Goal: Transaction & Acquisition: Purchase product/service

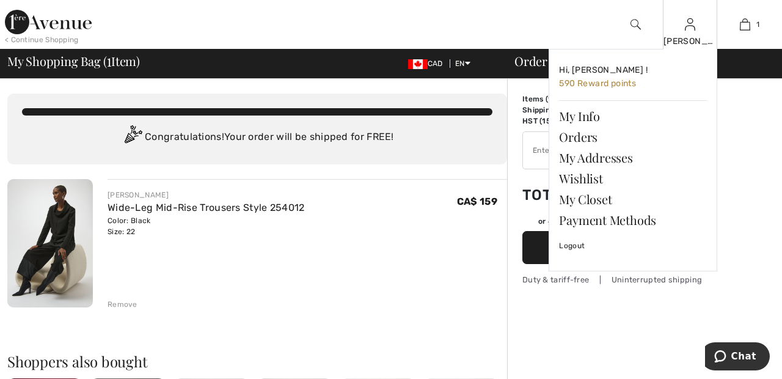
click at [698, 39] on div "[PERSON_NAME]" at bounding box center [691, 41] width 54 height 13
click at [601, 174] on link "Wishlist" at bounding box center [633, 178] width 148 height 21
click at [588, 174] on link "Wishlist" at bounding box center [633, 178] width 148 height 21
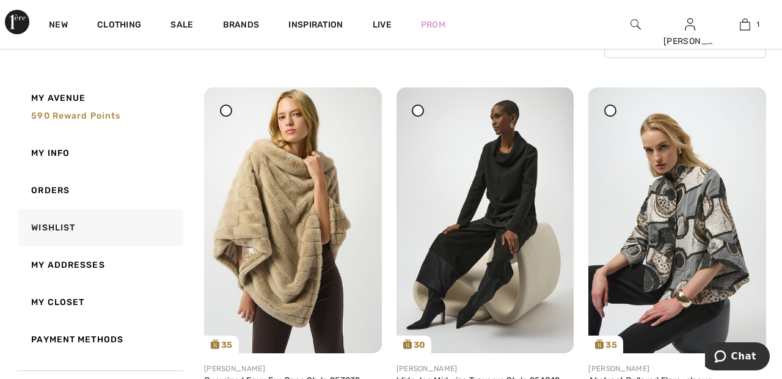
scroll to position [128, 0]
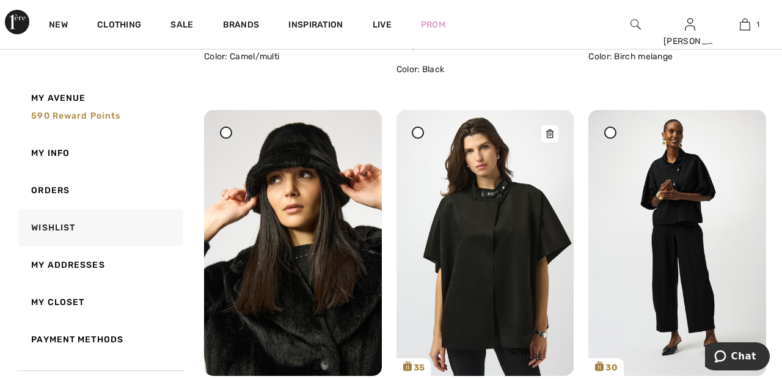
click at [501, 222] on img at bounding box center [486, 243] width 178 height 266
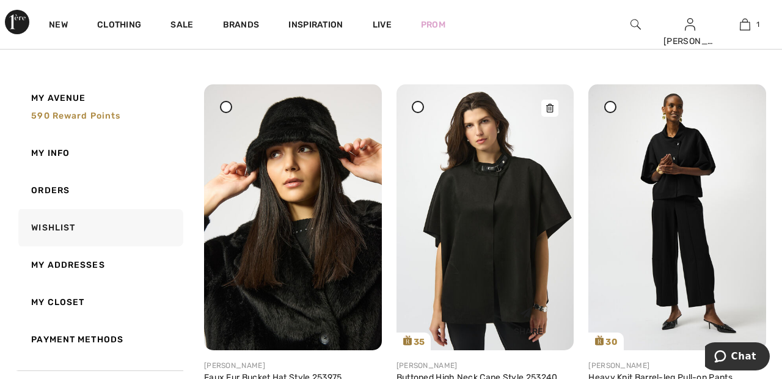
scroll to position [932, 0]
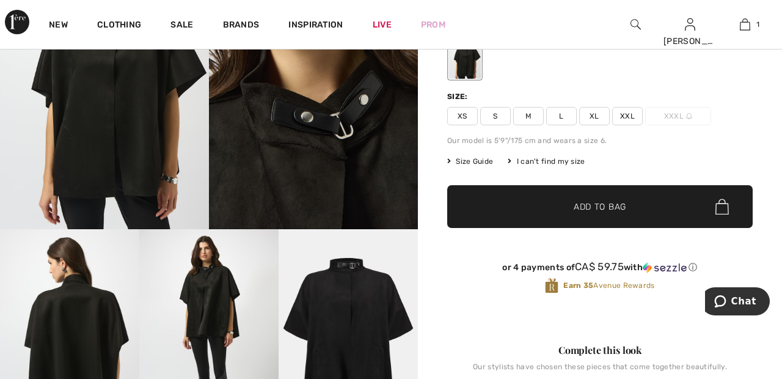
click at [635, 117] on span "XXL" at bounding box center [628, 116] width 31 height 18
click at [624, 213] on span "✔ Added to Bag Add to Bag" at bounding box center [600, 206] width 306 height 43
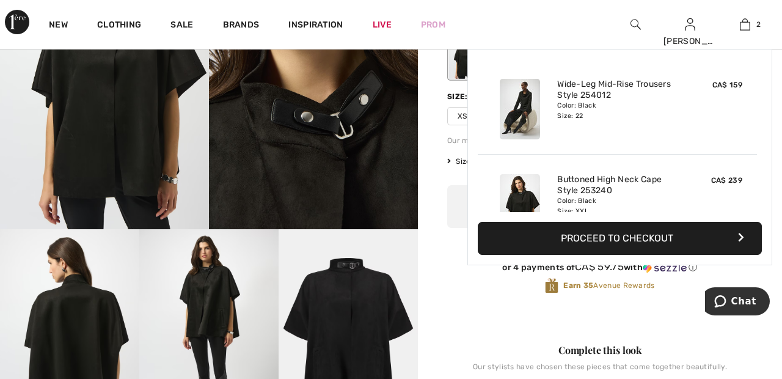
scroll to position [38, 0]
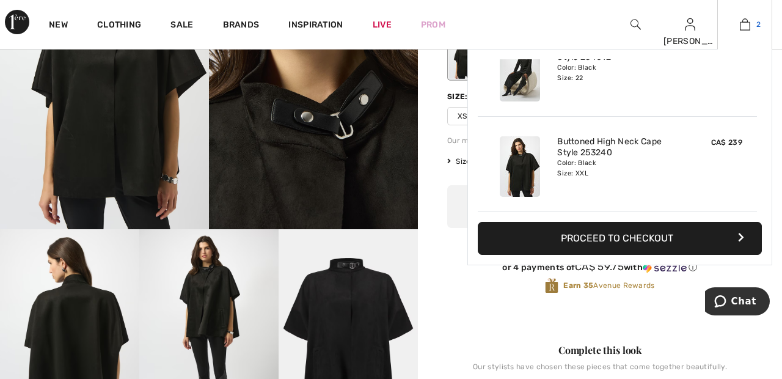
click at [760, 24] on span "2" at bounding box center [759, 24] width 4 height 11
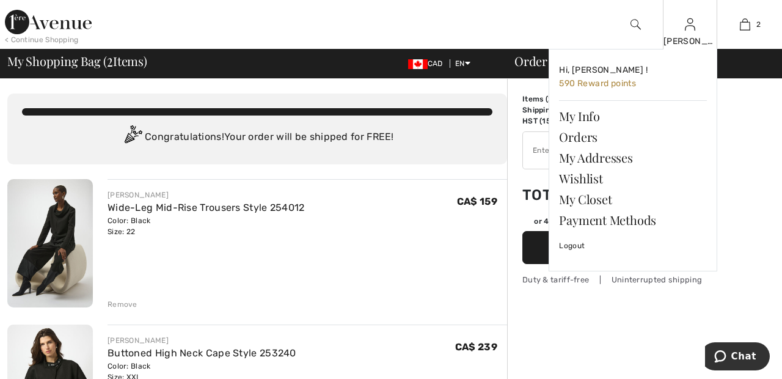
click at [693, 29] on img at bounding box center [690, 24] width 10 height 15
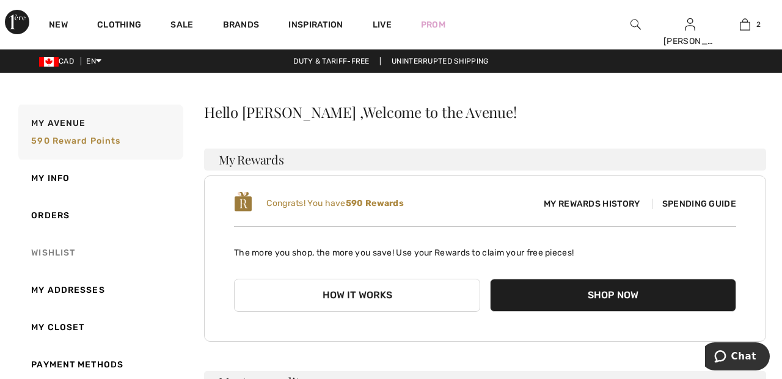
click at [65, 252] on link "Wishlist" at bounding box center [99, 252] width 167 height 37
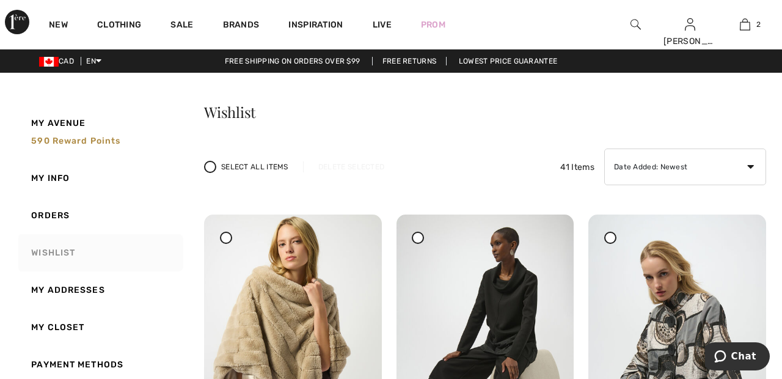
scroll to position [9, 0]
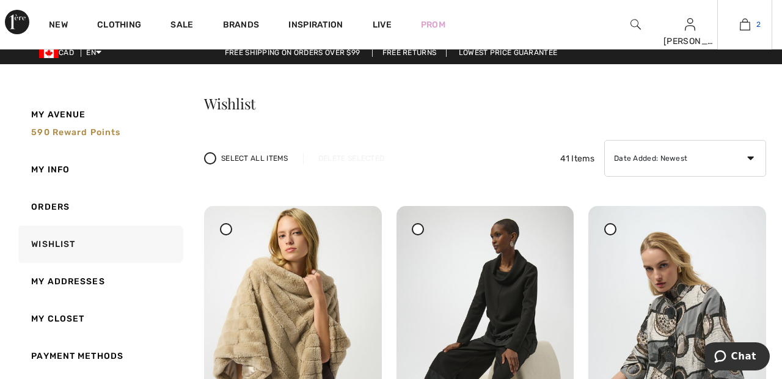
click at [749, 24] on img at bounding box center [745, 24] width 10 height 15
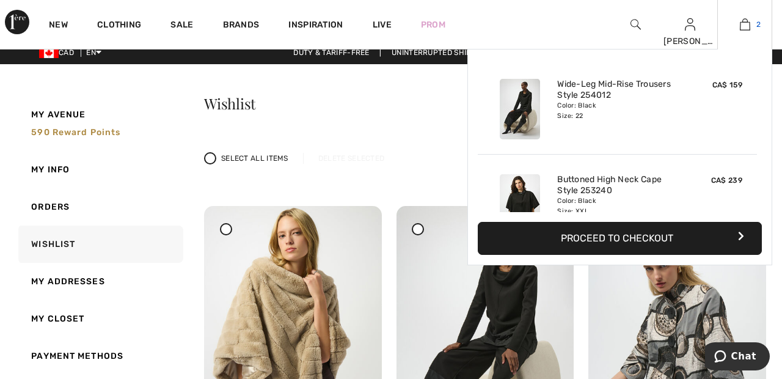
scroll to position [38, 0]
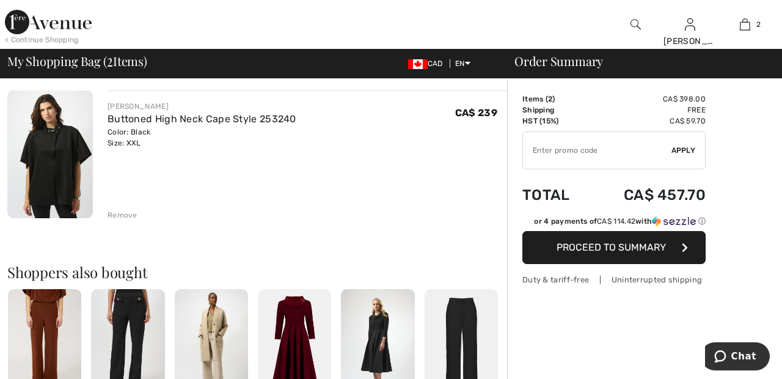
scroll to position [240, 0]
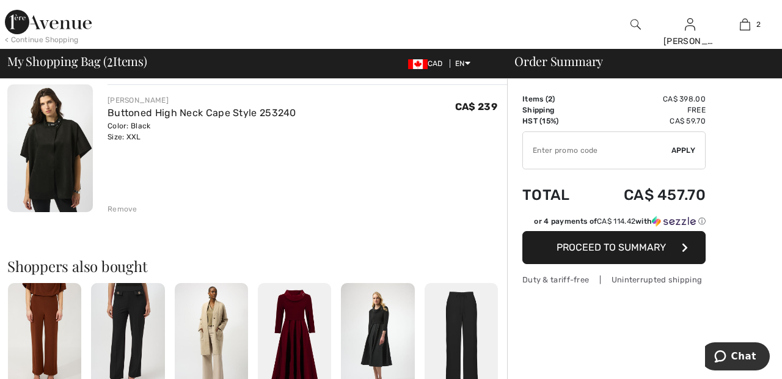
click at [121, 213] on div "Remove" at bounding box center [123, 209] width 30 height 11
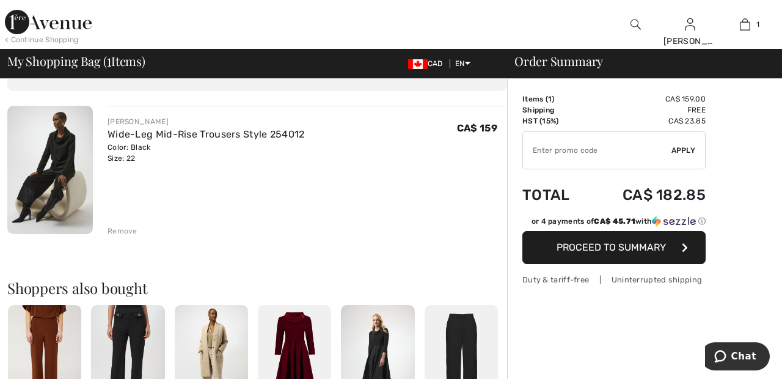
scroll to position [0, 0]
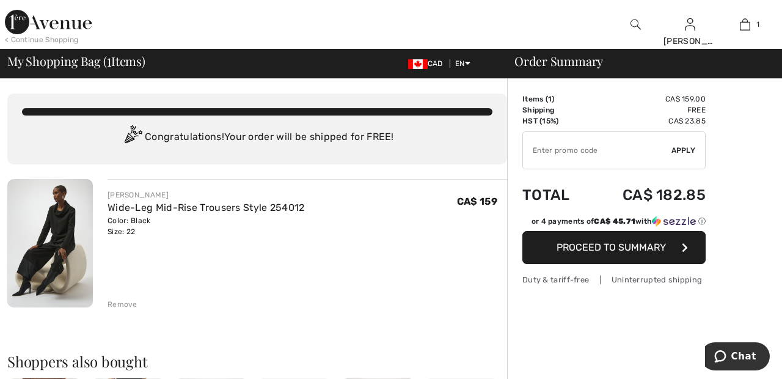
click at [63, 23] on img at bounding box center [48, 22] width 87 height 24
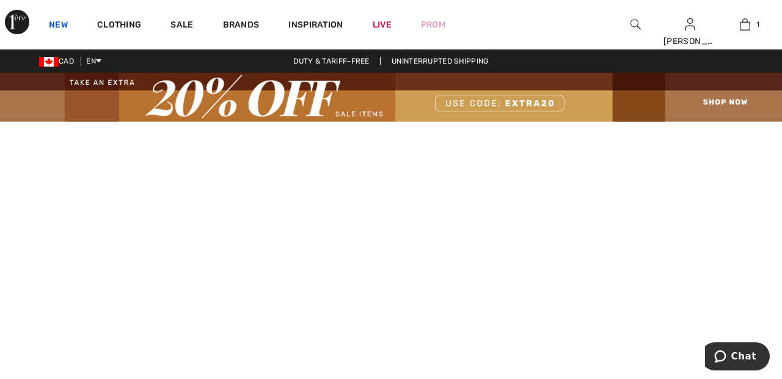
click at [56, 28] on link "New" at bounding box center [58, 26] width 19 height 13
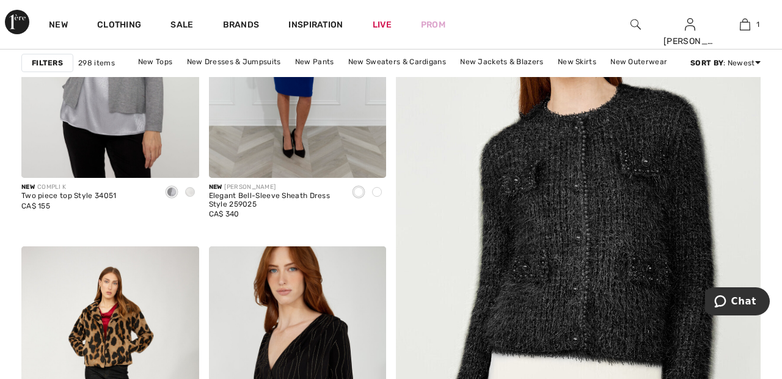
scroll to position [341, 0]
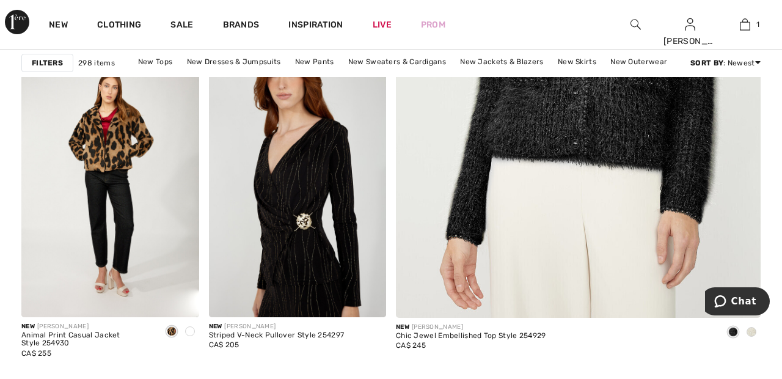
click at [617, 167] on img at bounding box center [578, 44] width 438 height 657
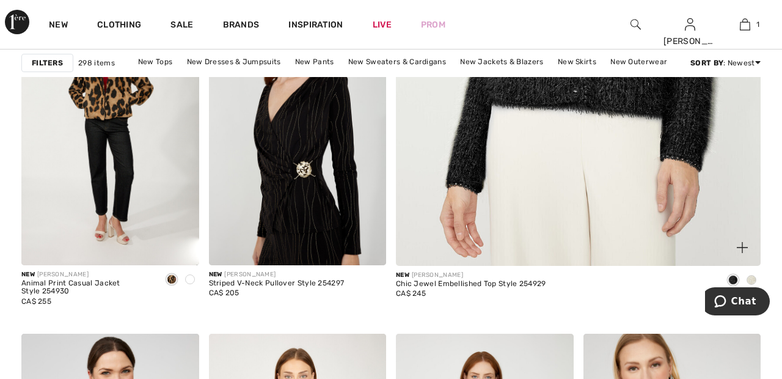
scroll to position [589, 0]
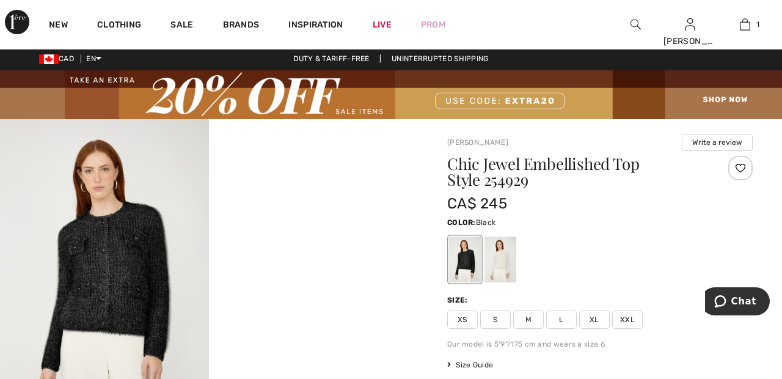
scroll to position [5, 0]
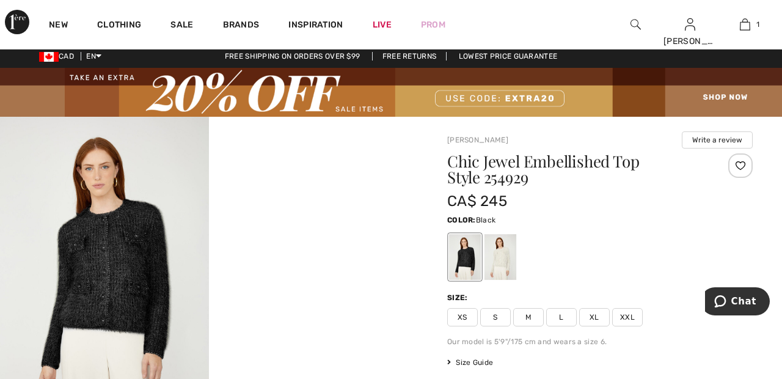
click at [509, 259] on div at bounding box center [501, 257] width 32 height 46
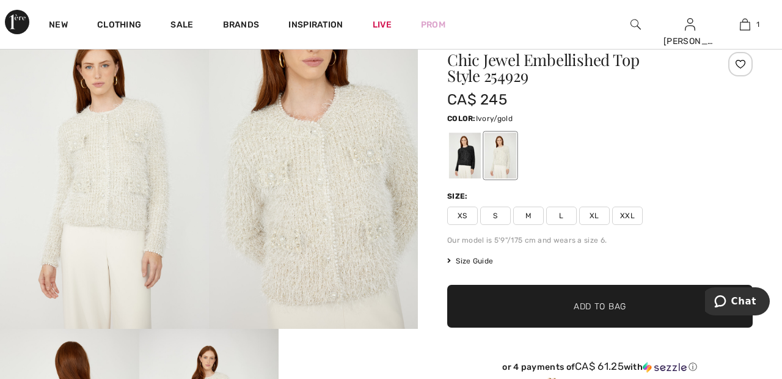
scroll to position [108, 0]
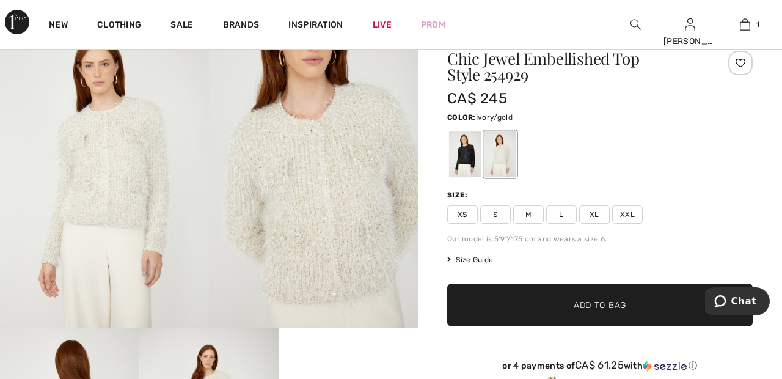
click at [638, 213] on span "XXL" at bounding box center [628, 214] width 31 height 18
click at [634, 307] on span "✔ Added to Bag Add to Bag" at bounding box center [600, 305] width 306 height 43
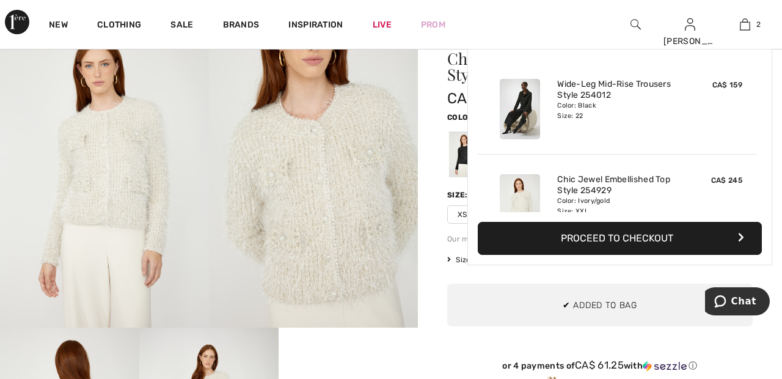
scroll to position [38, 0]
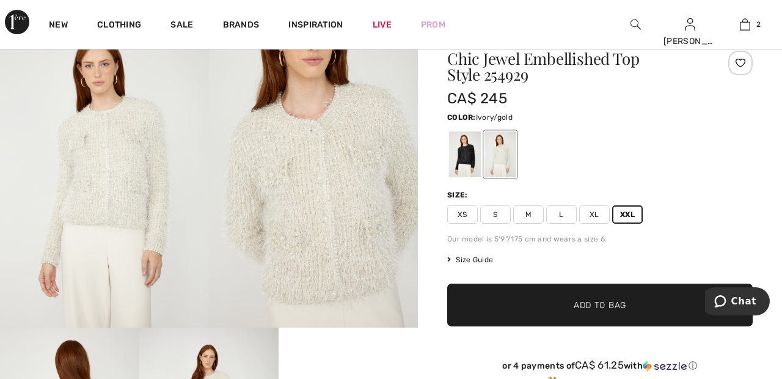
click at [463, 161] on div at bounding box center [465, 154] width 32 height 46
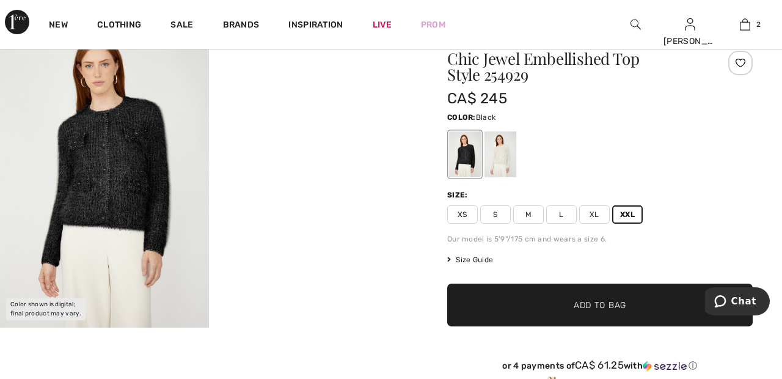
click at [631, 304] on span "✔ Added to Bag Add to Bag" at bounding box center [600, 305] width 306 height 43
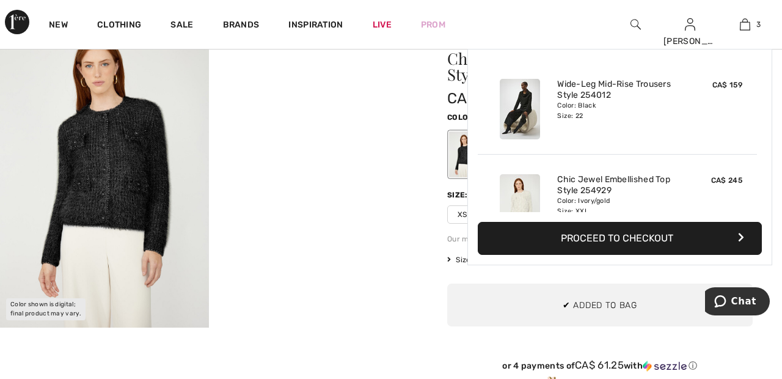
scroll to position [133, 0]
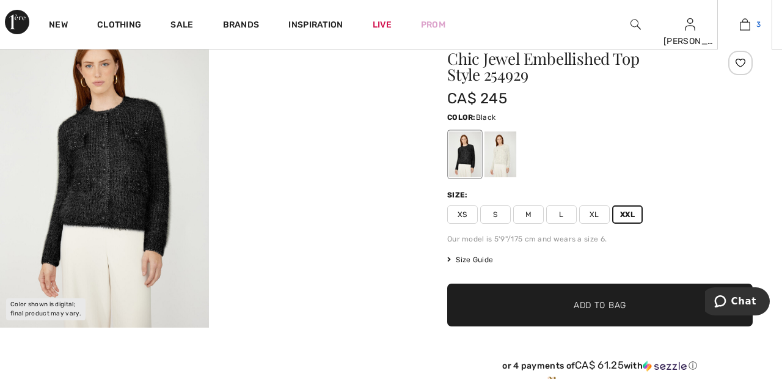
click at [747, 27] on img at bounding box center [745, 24] width 10 height 15
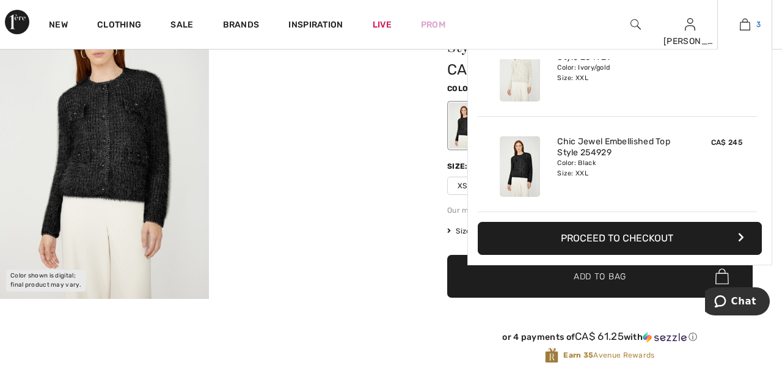
scroll to position [166, 0]
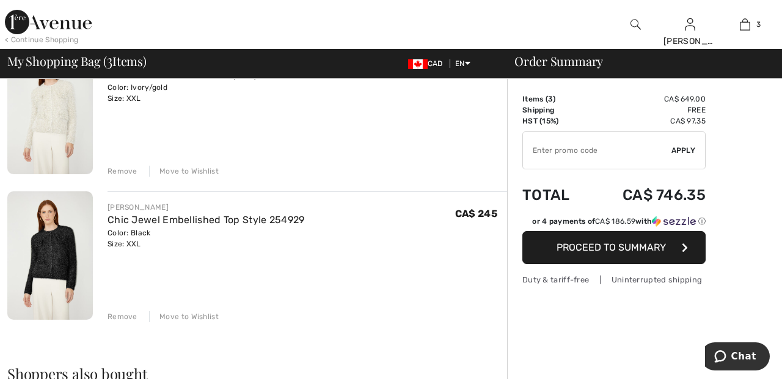
scroll to position [284, 0]
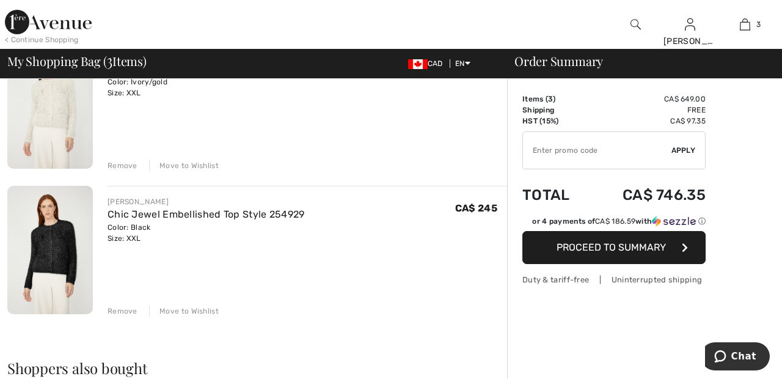
click at [200, 321] on div "[PERSON_NAME] Wide-Leg Mid-Rise Trousers Style 254012 Color: Black Size: 22 Fin…" at bounding box center [257, 355] width 500 height 920
click at [193, 314] on div "Move to Wishlist" at bounding box center [184, 311] width 70 height 11
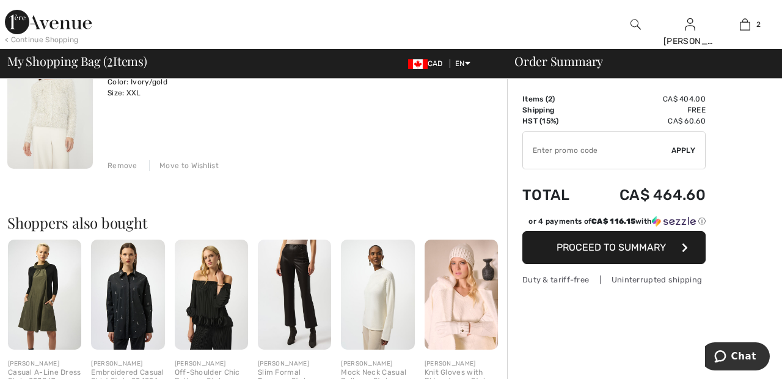
click at [194, 167] on div "Move to Wishlist" at bounding box center [184, 165] width 70 height 11
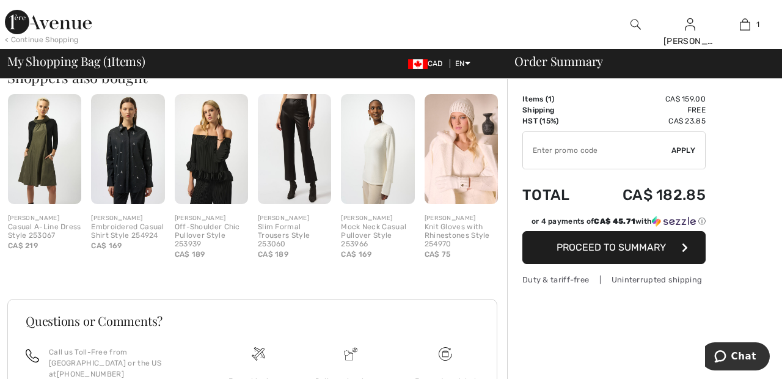
scroll to position [269, 0]
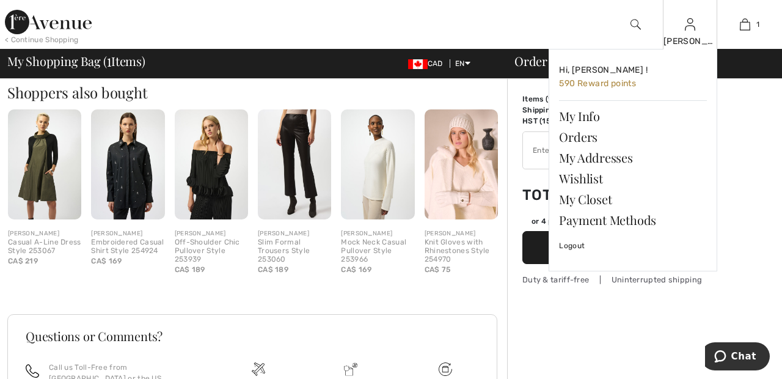
click at [690, 29] on img at bounding box center [690, 24] width 10 height 15
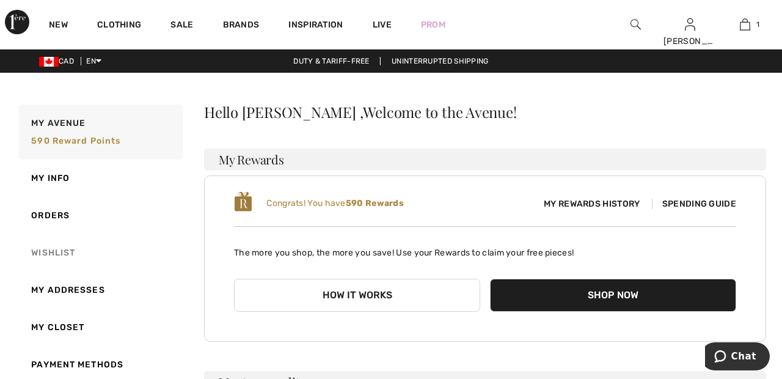
click at [72, 248] on link "Wishlist" at bounding box center [99, 252] width 167 height 37
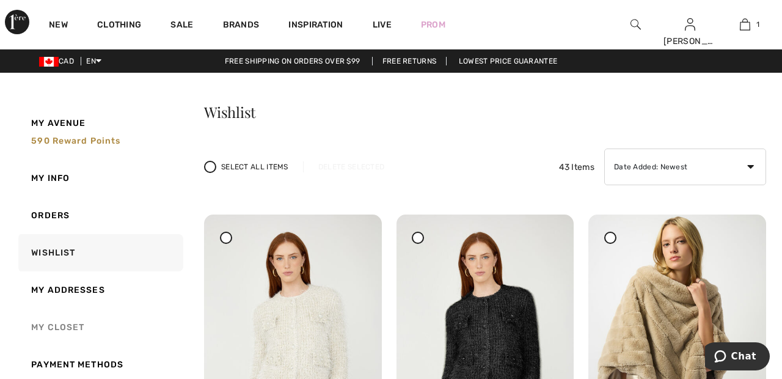
click at [76, 318] on link "My Closet" at bounding box center [99, 327] width 167 height 37
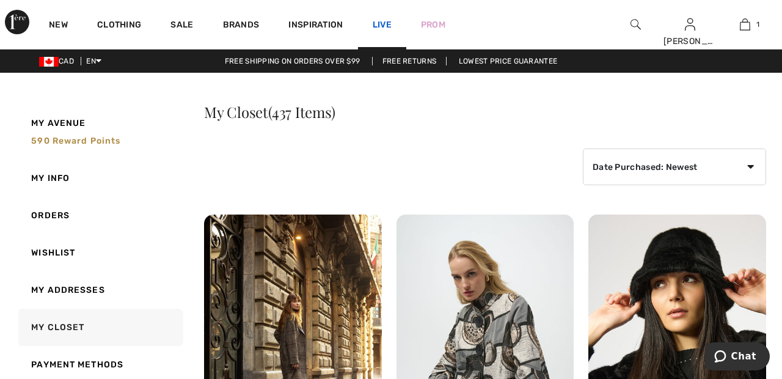
click at [388, 22] on link "Live" at bounding box center [382, 24] width 19 height 13
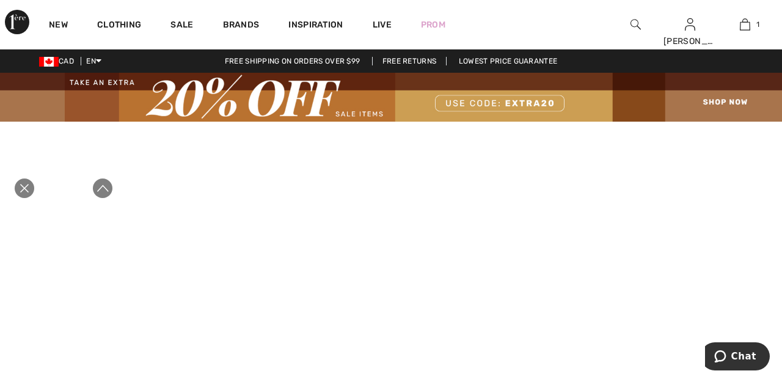
click at [29, 196] on icon "Close live curation" at bounding box center [24, 188] width 15 height 15
